Goal: Find specific page/section: Find specific page/section

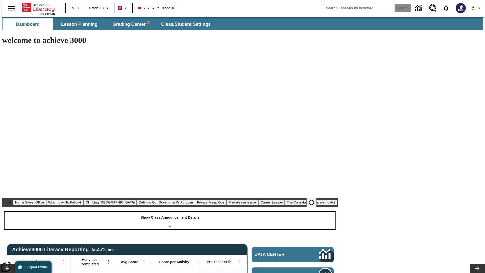
click at [170, 212] on div "Show Class Announcement Details" at bounding box center [170, 220] width 331 height 17
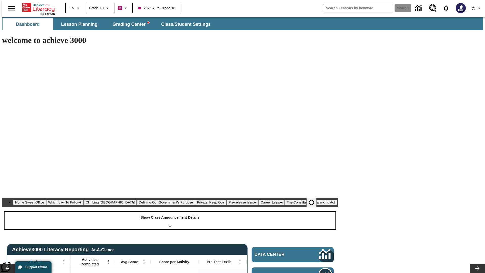
click at [170, 212] on div "Show Class Announcement Details" at bounding box center [170, 220] width 331 height 17
